Goal: Check status: Check status

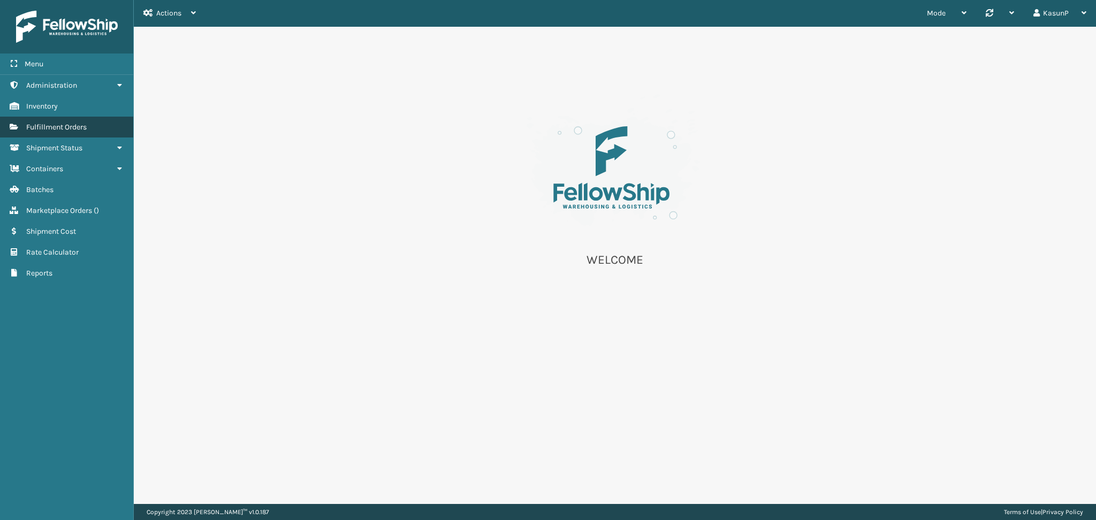
click at [73, 127] on span "Fulfillment Orders" at bounding box center [56, 127] width 60 height 9
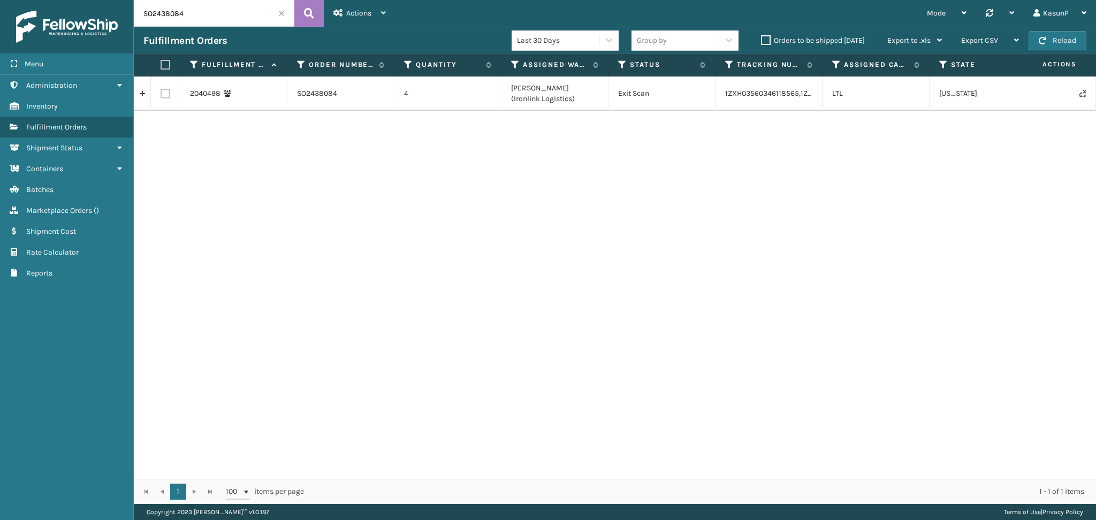
click at [164, 16] on input "SO2438084" at bounding box center [214, 13] width 160 height 27
paste input "635"
type input "SO2438635"
click at [310, 13] on icon at bounding box center [309, 13] width 10 height 16
